Goal: Task Accomplishment & Management: Use online tool/utility

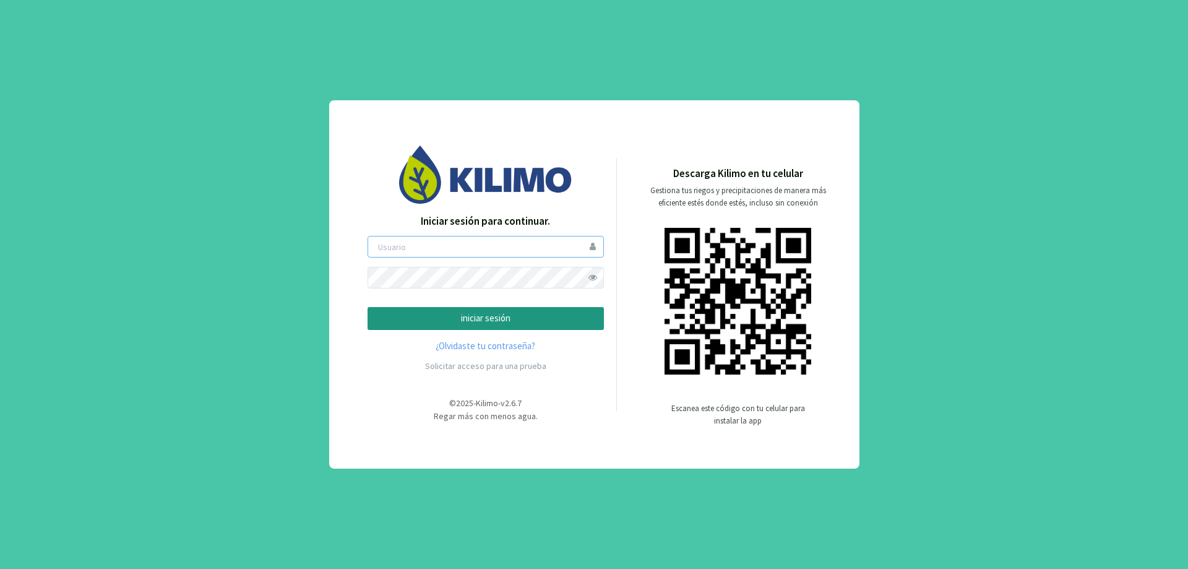
type input "[EMAIL_ADDRESS][DOMAIN_NAME]"
click at [469, 316] on p "iniciar sesión" at bounding box center [485, 318] width 215 height 14
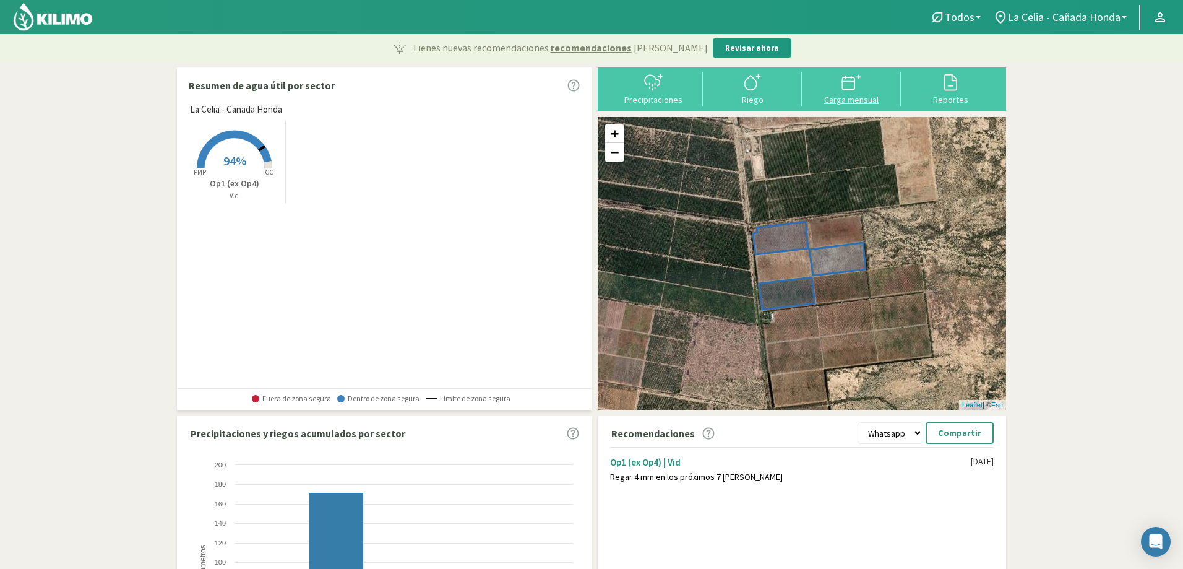
click at [861, 90] on div at bounding box center [852, 82] width 92 height 20
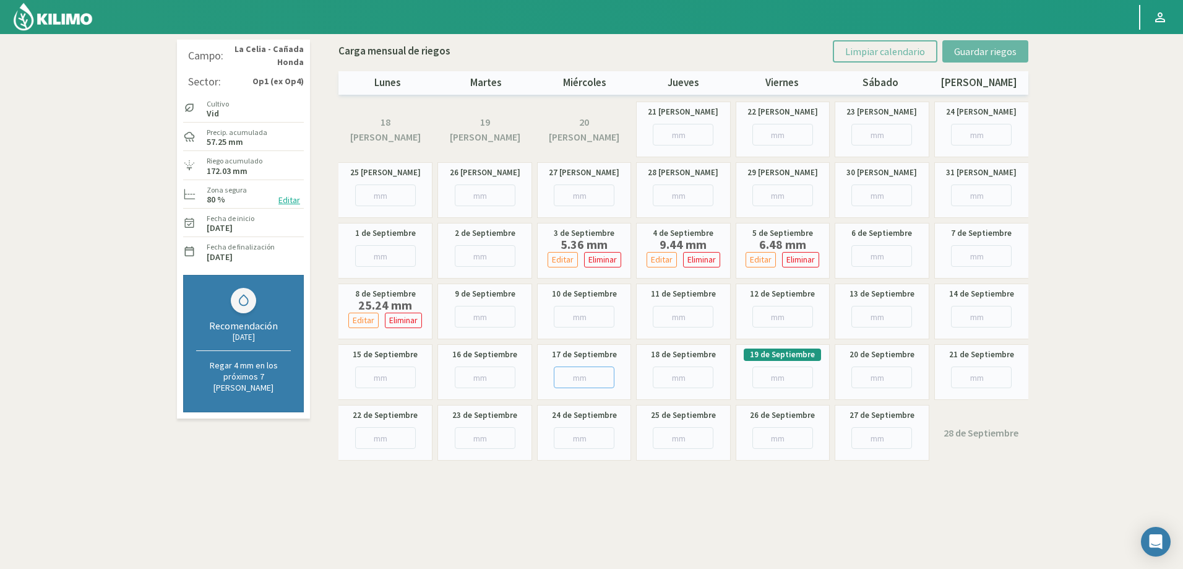
click at [584, 381] on input "number" at bounding box center [584, 377] width 61 height 22
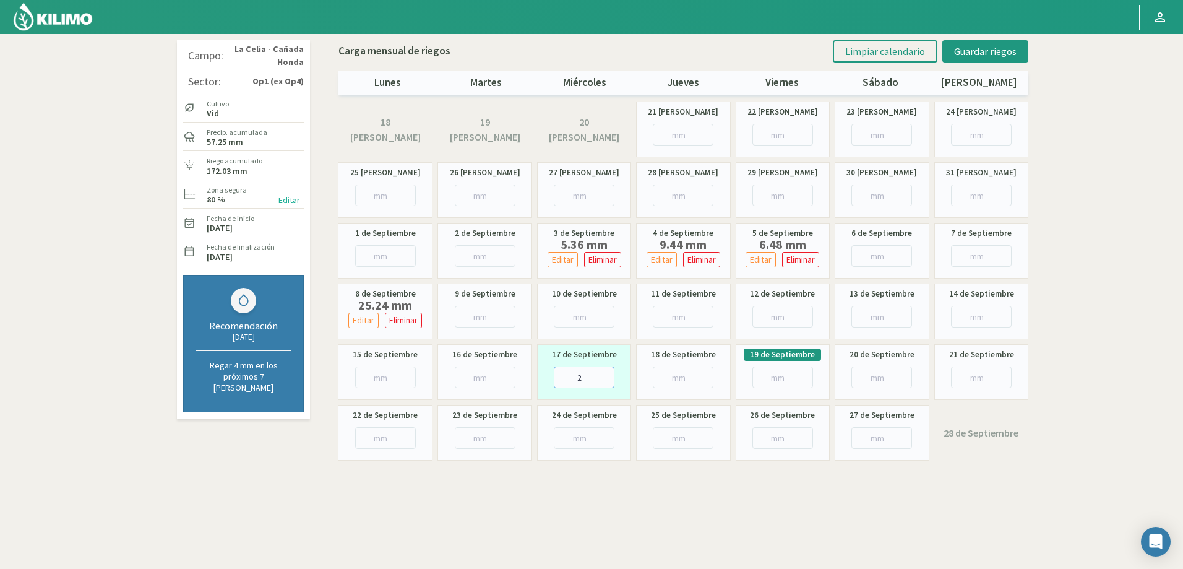
type input "26"
type input "26.48"
click at [981, 50] on span "Guardar riegos" at bounding box center [985, 51] width 63 height 12
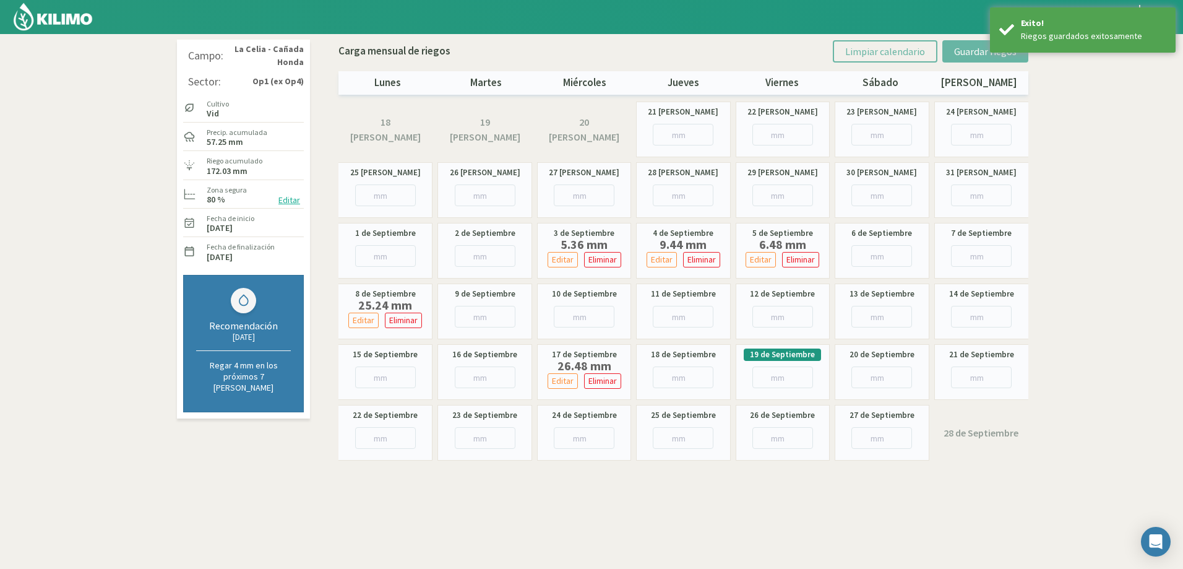
click at [683, 470] on div "Campo: [GEOGRAPHIC_DATA][PERSON_NAME] - Cañada Honda Sector: Op1 (ex Op4) Culti…" at bounding box center [592, 317] width 842 height 569
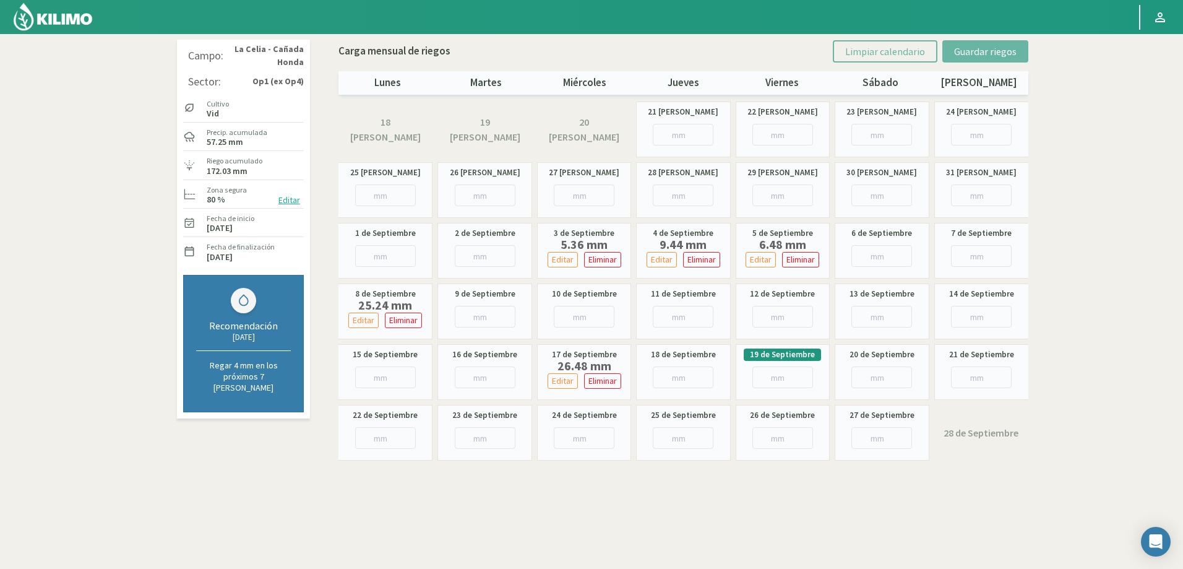
click at [61, 19] on img at bounding box center [52, 17] width 81 height 30
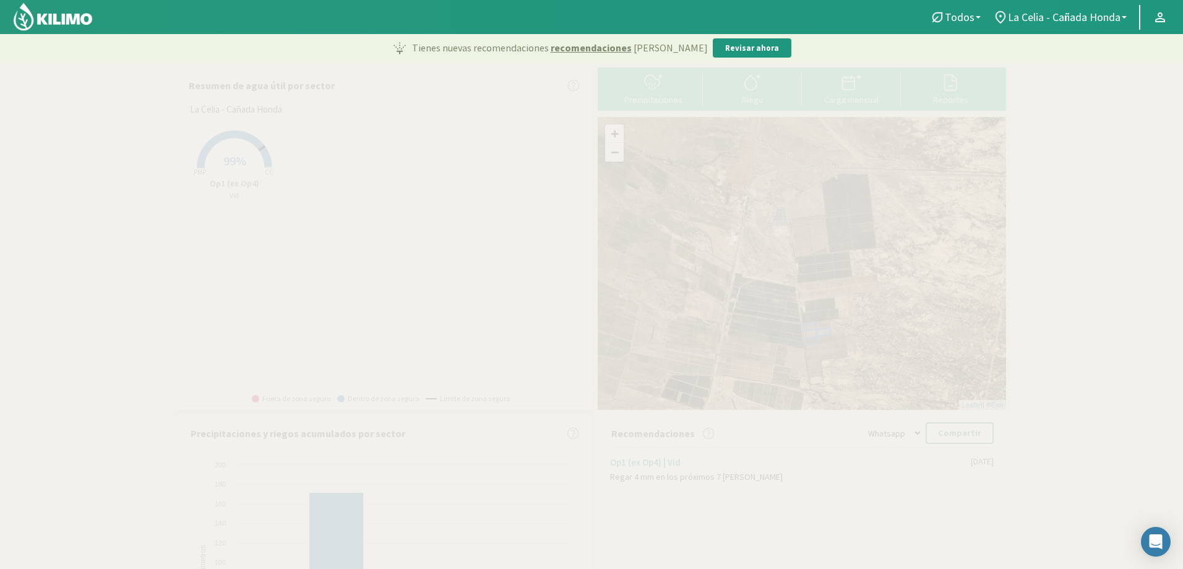
click at [222, 144] on rect at bounding box center [234, 169] width 99 height 99
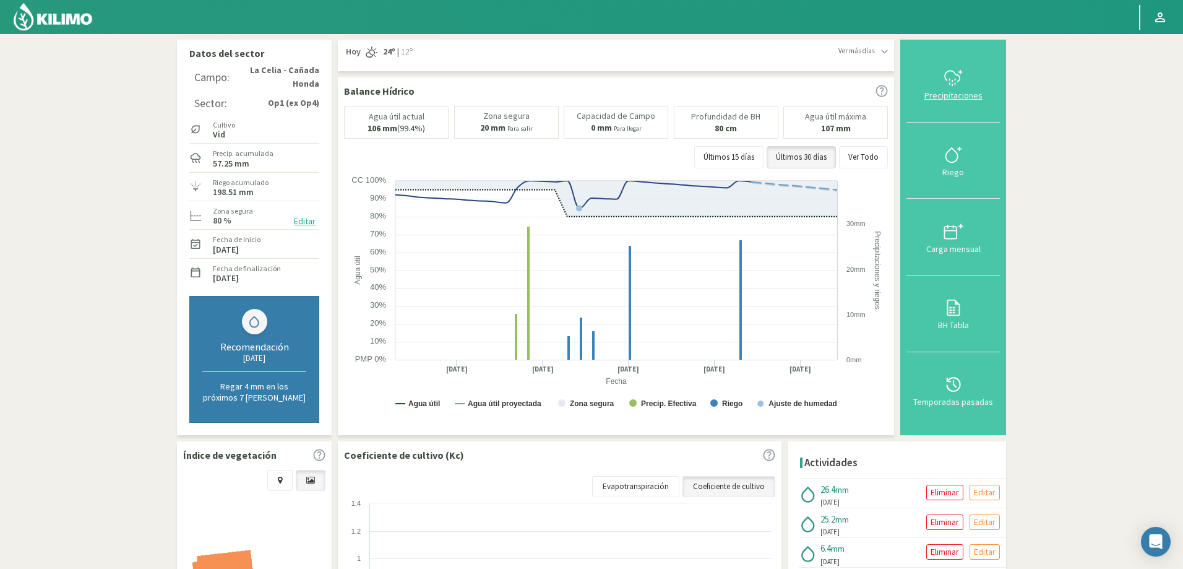
click at [959, 101] on button "Precipitaciones" at bounding box center [953, 84] width 93 height 77
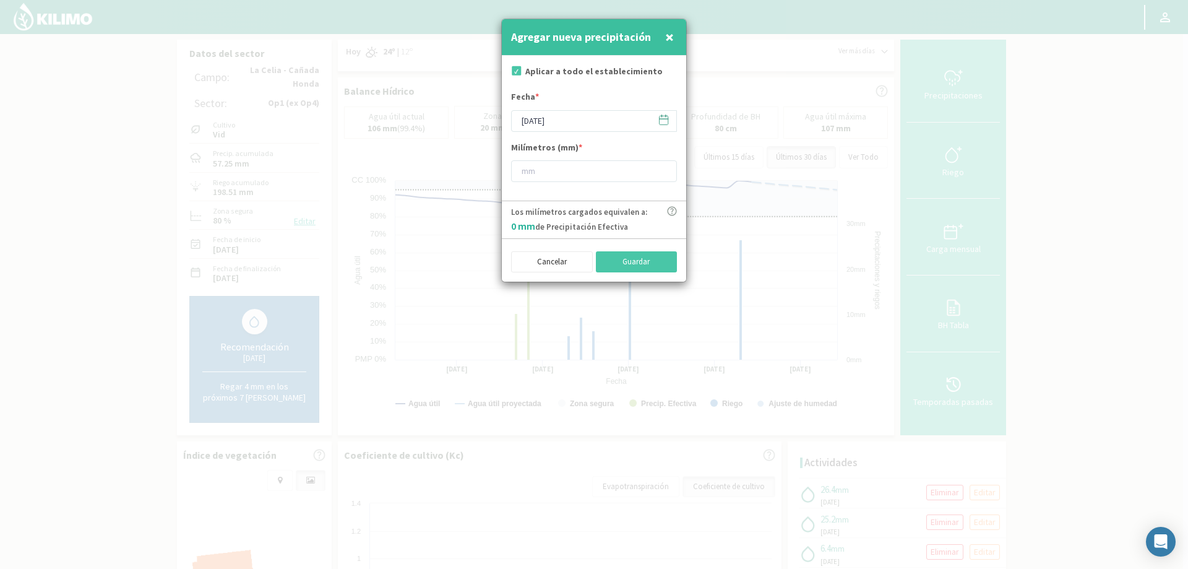
click at [667, 33] on span "×" at bounding box center [669, 37] width 9 height 20
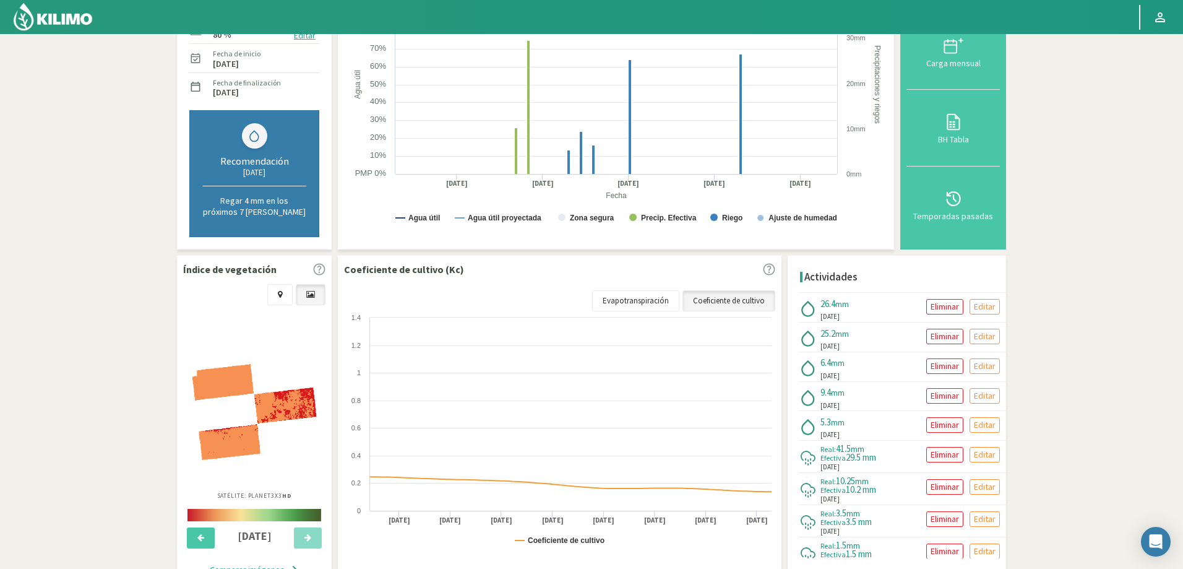
scroll to position [248, 0]
